Goal: Task Accomplishment & Management: Complete application form

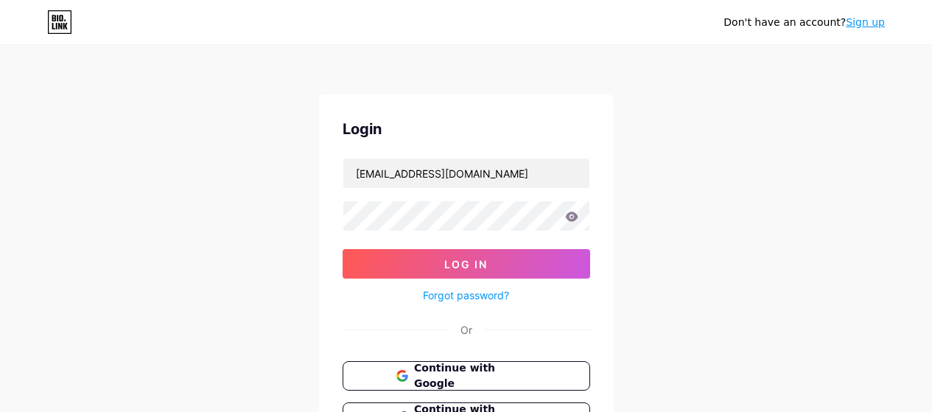
click at [402, 180] on input "[EMAIL_ADDRESS][DOMAIN_NAME]" at bounding box center [466, 172] width 246 height 29
click at [306, 216] on div "Don't have an account? Sign up Login [EMAIL_ADDRESS][DOMAIN_NAME] Log In Forgot…" at bounding box center [466, 272] width 932 height 544
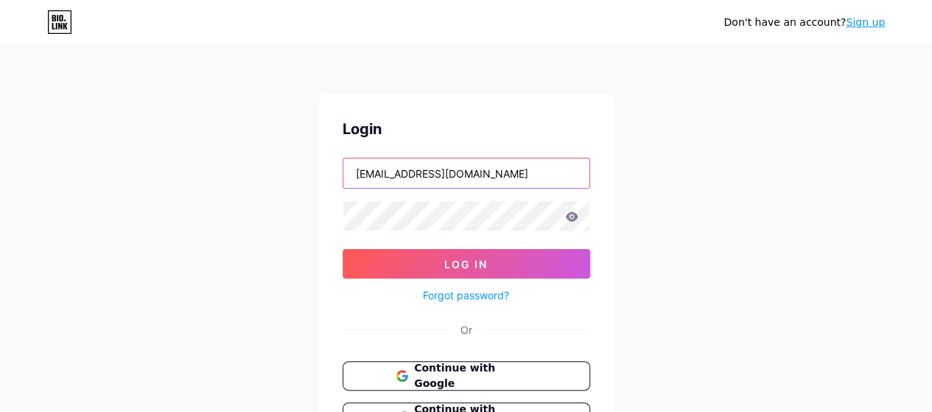
click at [501, 164] on input "[EMAIL_ADDRESS][DOMAIN_NAME]" at bounding box center [466, 172] width 246 height 29
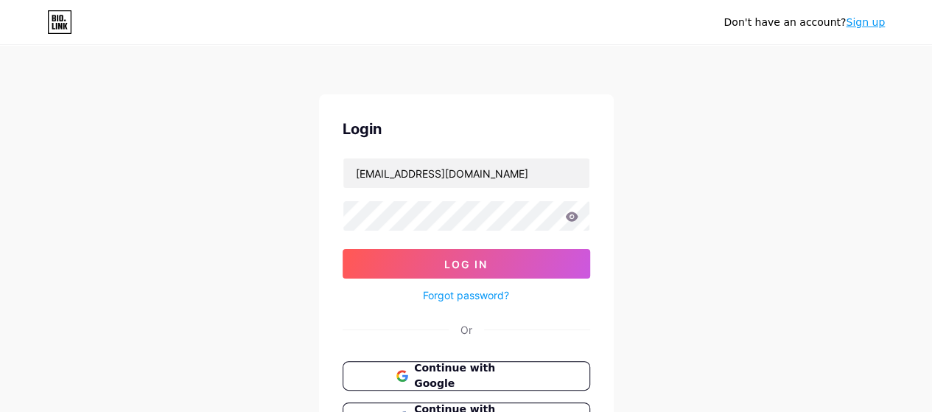
click at [644, 136] on div "Don't have an account? Sign up Login [EMAIL_ADDRESS][DOMAIN_NAME] Log In Forgot…" at bounding box center [466, 272] width 932 height 544
click at [861, 16] on link "Sign up" at bounding box center [865, 22] width 39 height 12
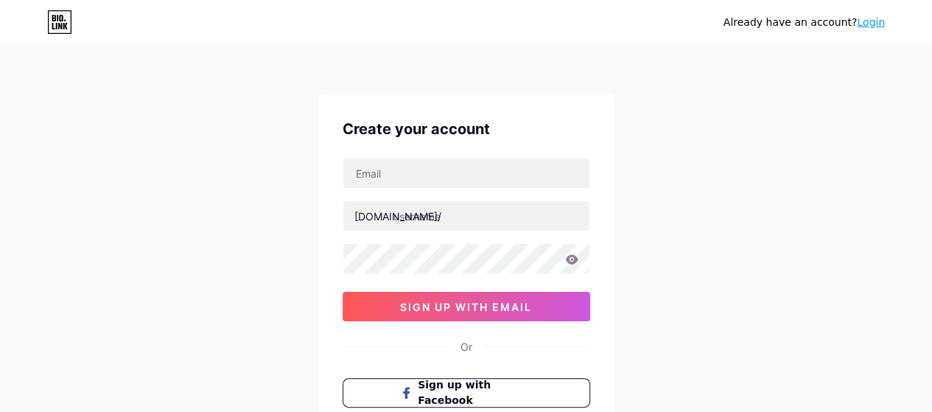
click at [464, 195] on div "[DOMAIN_NAME]/ sign up with email" at bounding box center [467, 240] width 248 height 164
click at [441, 188] on div "[DOMAIN_NAME]/ sign up with email" at bounding box center [467, 240] width 248 height 164
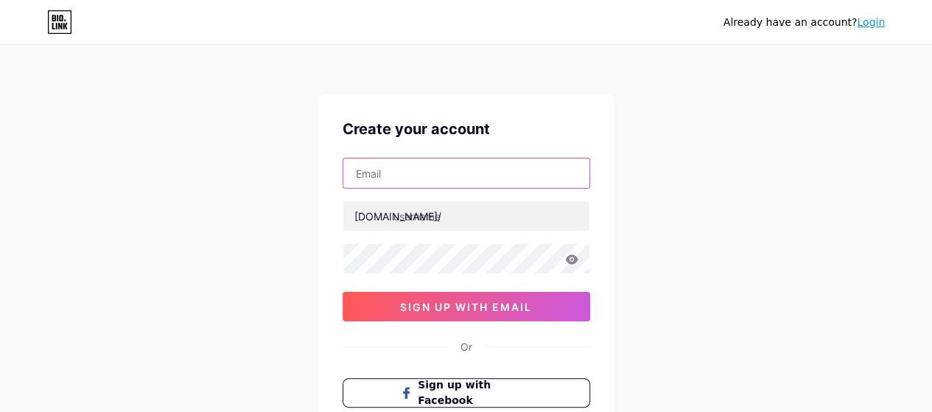
click at [421, 178] on input "text" at bounding box center [466, 172] width 246 height 29
paste input "[EMAIL_ADDRESS][PERSON_NAME][DOMAIN_NAME]"
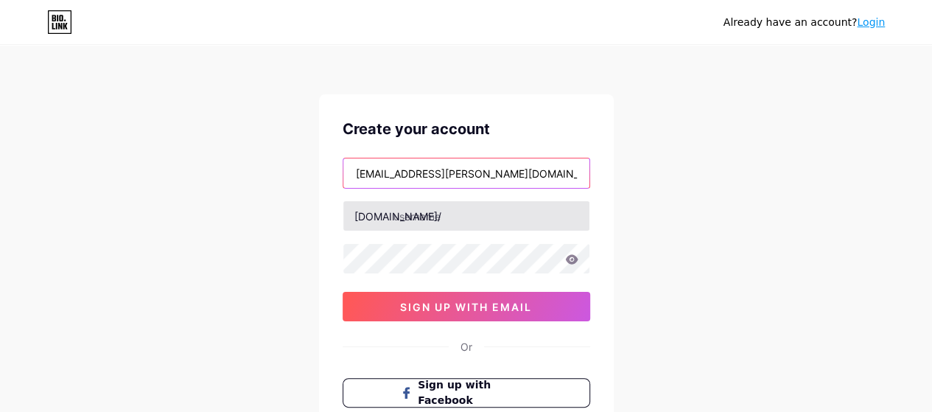
type input "[EMAIL_ADDRESS][PERSON_NAME][DOMAIN_NAME]"
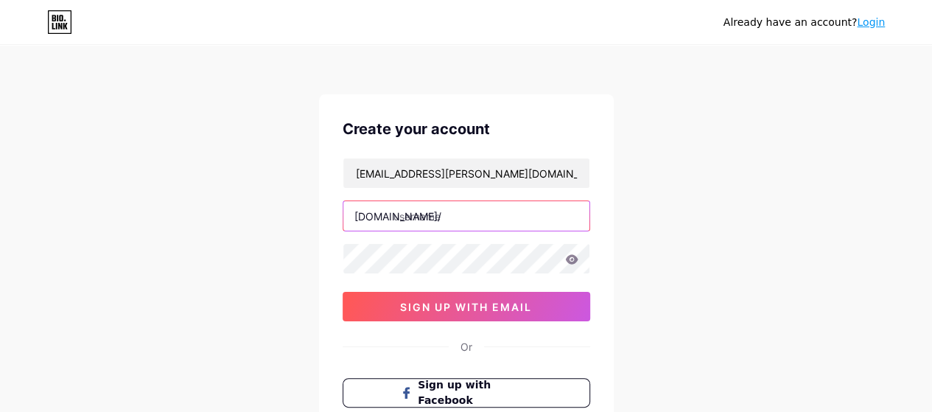
click at [418, 214] on input "text" at bounding box center [466, 215] width 246 height 29
type input "s"
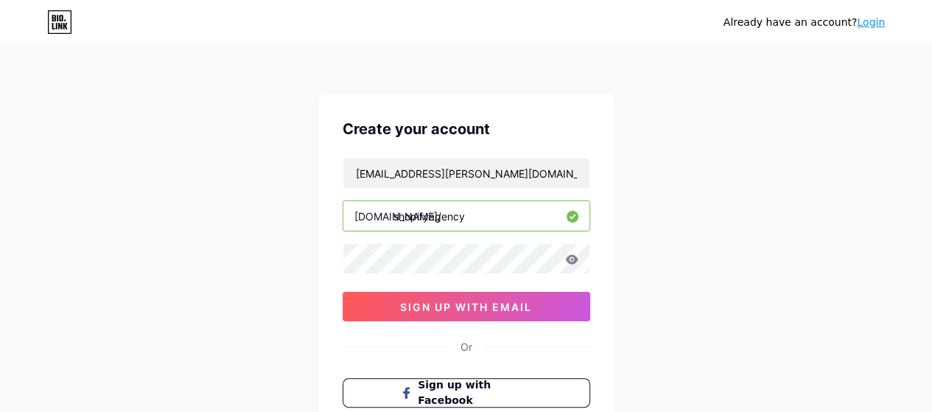
type input "shopifyagency"
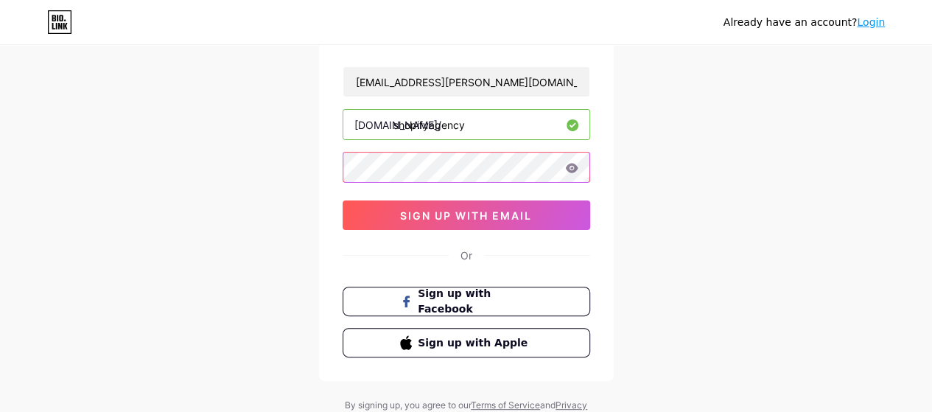
scroll to position [96, 0]
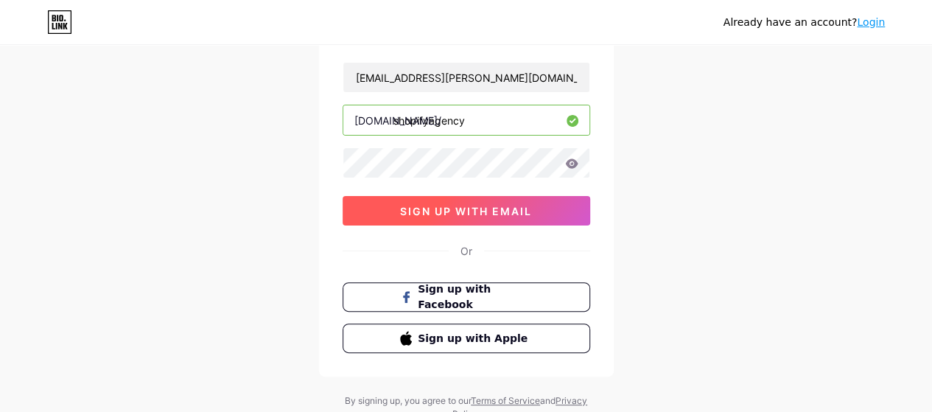
click at [455, 211] on span "sign up with email" at bounding box center [466, 211] width 132 height 13
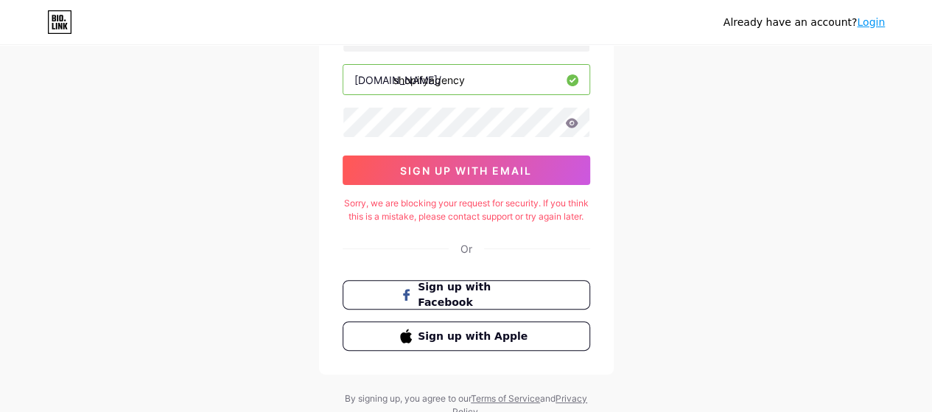
scroll to position [0, 0]
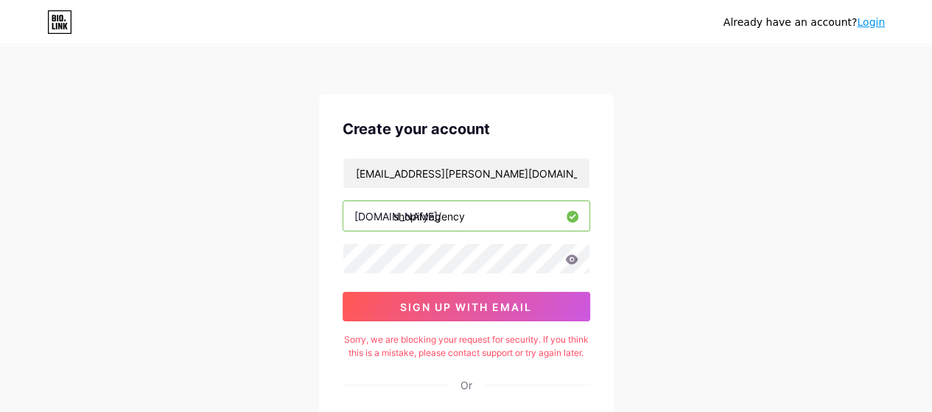
drag, startPoint x: 326, startPoint y: 239, endPoint x: 230, endPoint y: 144, distance: 135.5
click at [230, 144] on div "Already have an account? Login Create your account [EMAIL_ADDRESS][PERSON_NAME]…" at bounding box center [466, 301] width 932 height 602
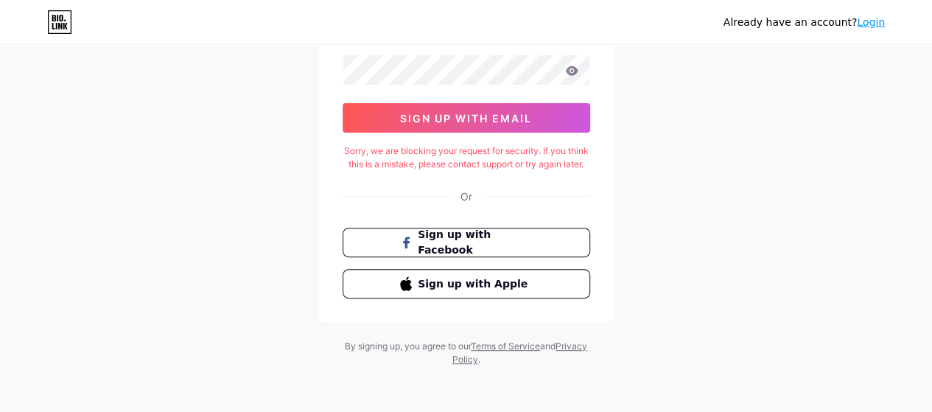
scroll to position [191, 0]
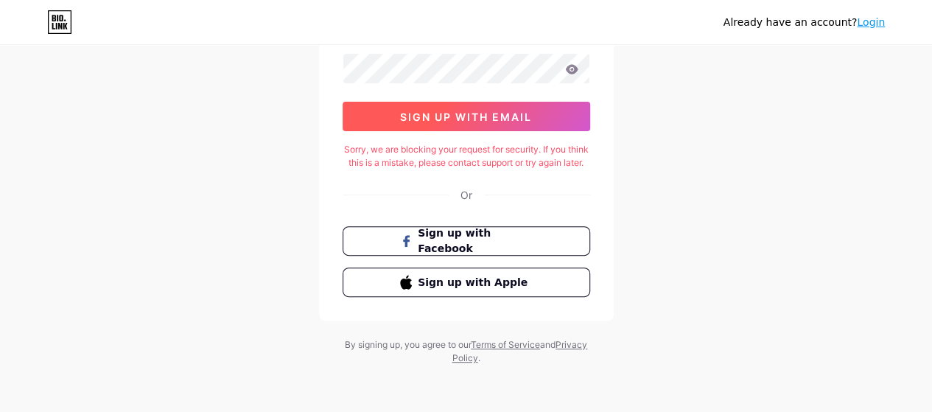
click at [490, 111] on span "sign up with email" at bounding box center [466, 117] width 132 height 13
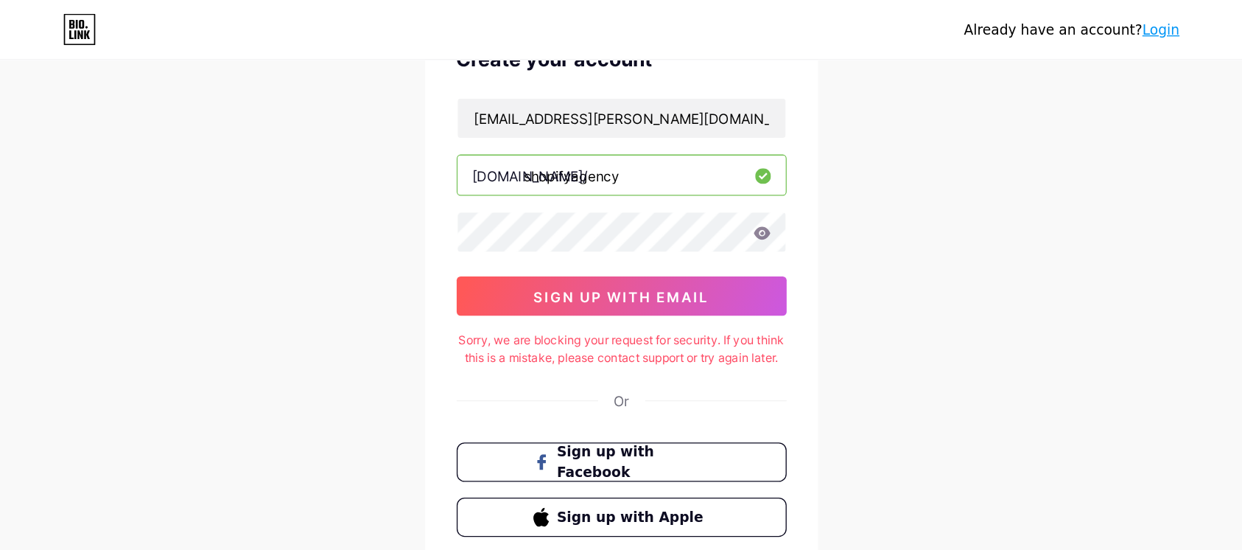
scroll to position [0, 0]
